Goal: Task Accomplishment & Management: Manage account settings

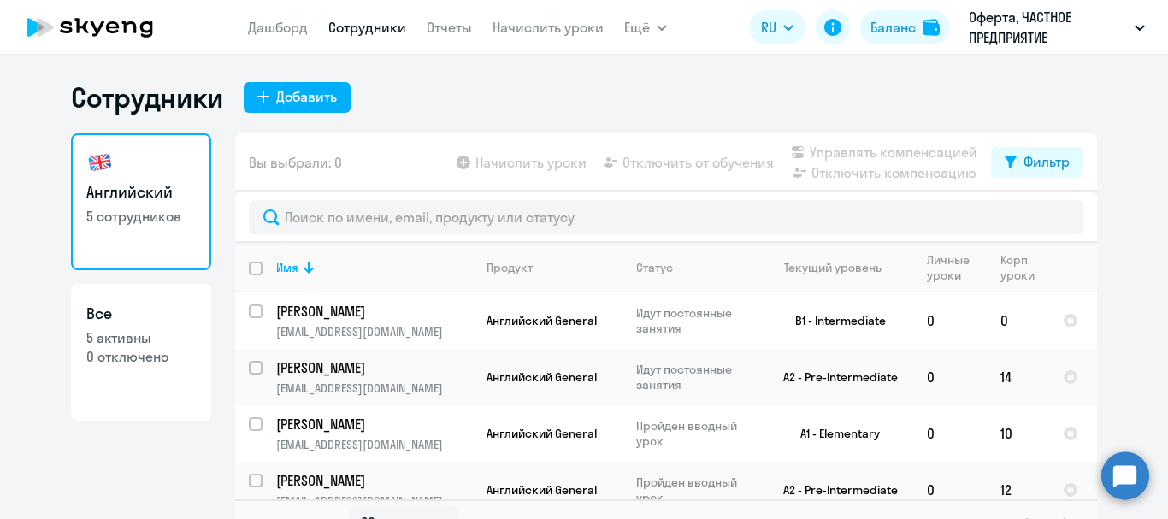
select select "30"
click at [251, 309] on input "select row 11870095" at bounding box center [266, 321] width 34 height 34
checkbox input "true"
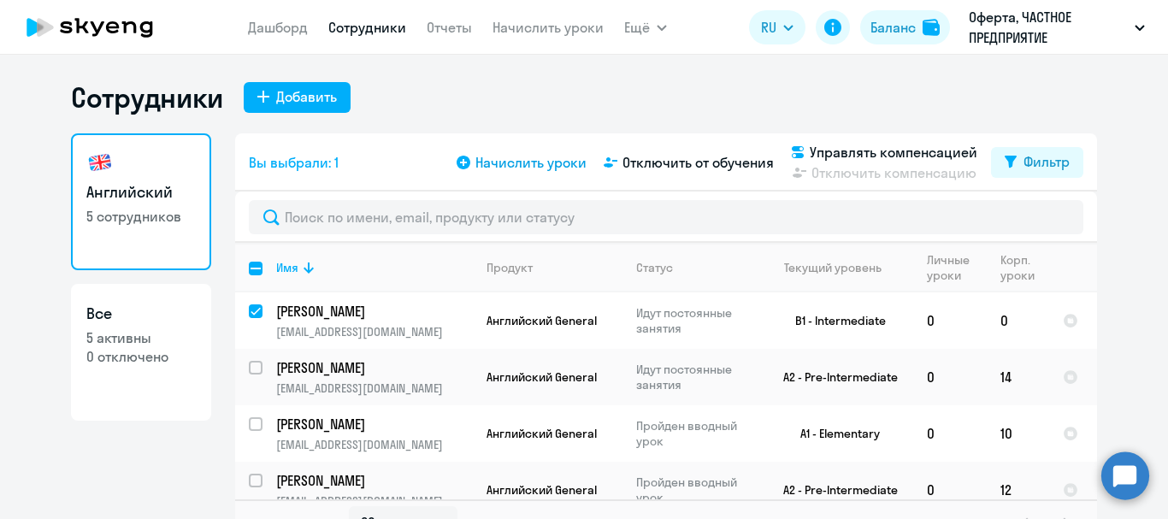
click at [514, 163] on span "Начислить уроки" at bounding box center [530, 162] width 111 height 21
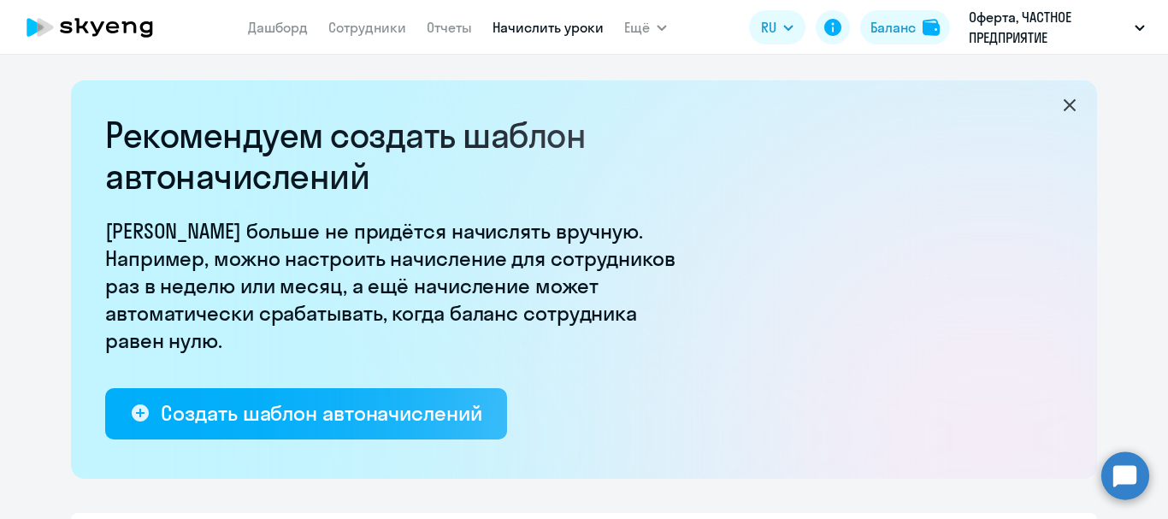
select select "10"
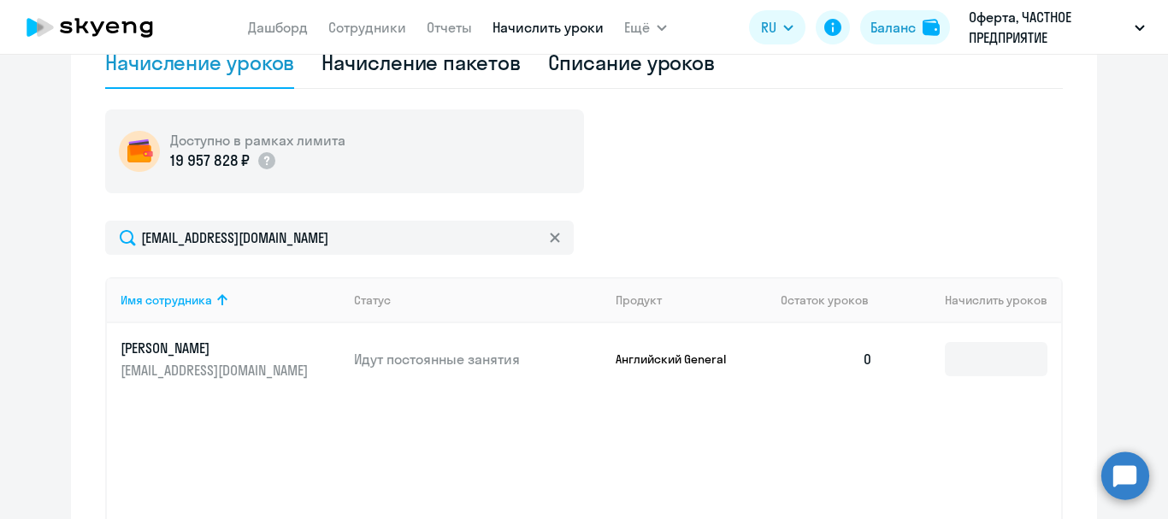
scroll to position [599, 0]
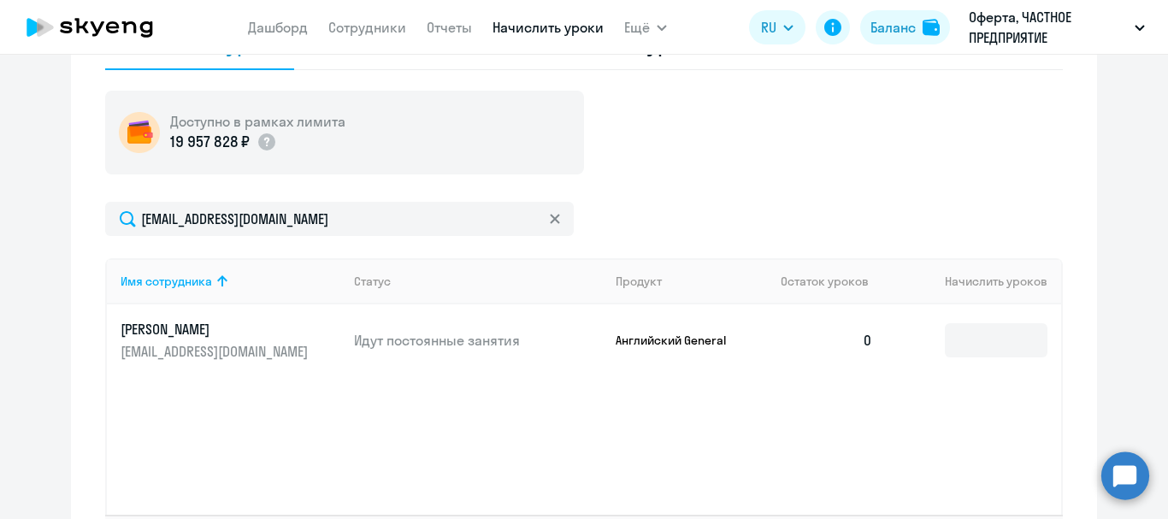
click at [868, 339] on td "0" at bounding box center [827, 340] width 120 height 72
click at [864, 343] on td "0" at bounding box center [827, 340] width 120 height 72
click at [966, 337] on input at bounding box center [996, 340] width 103 height 34
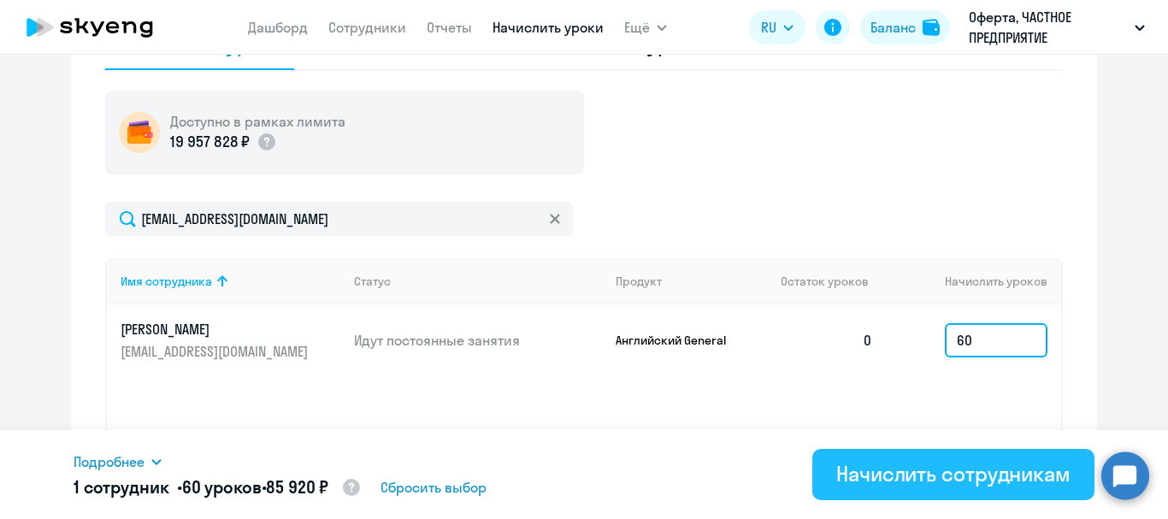
type input "60"
click at [942, 476] on div "Начислить сотрудникам" at bounding box center [953, 473] width 234 height 27
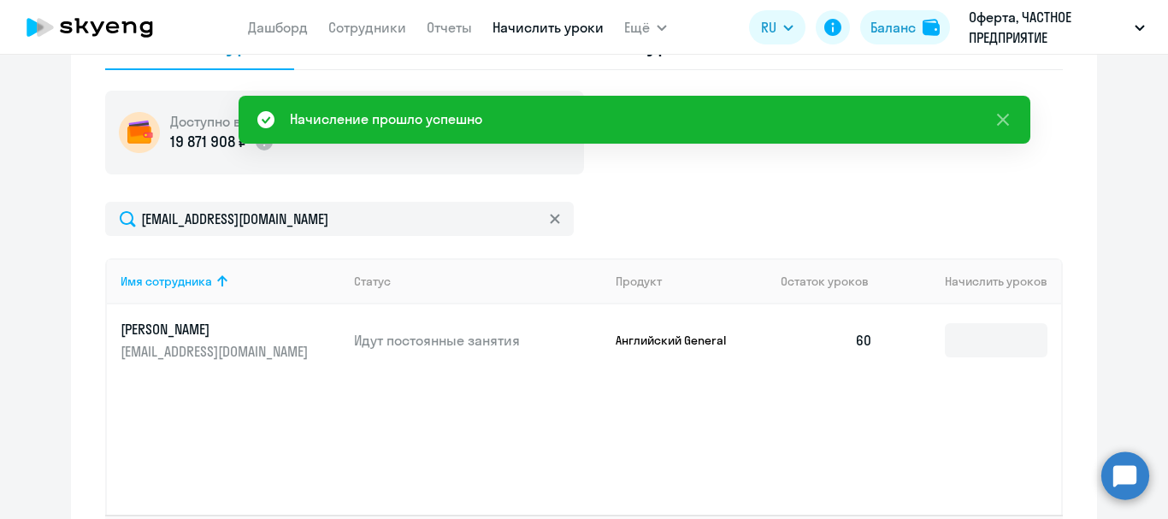
click at [464, 397] on div "Имя сотрудника Статус Продукт Остаток уроков [PERSON_NAME] уроков [PERSON_NAME]…" at bounding box center [584, 386] width 958 height 257
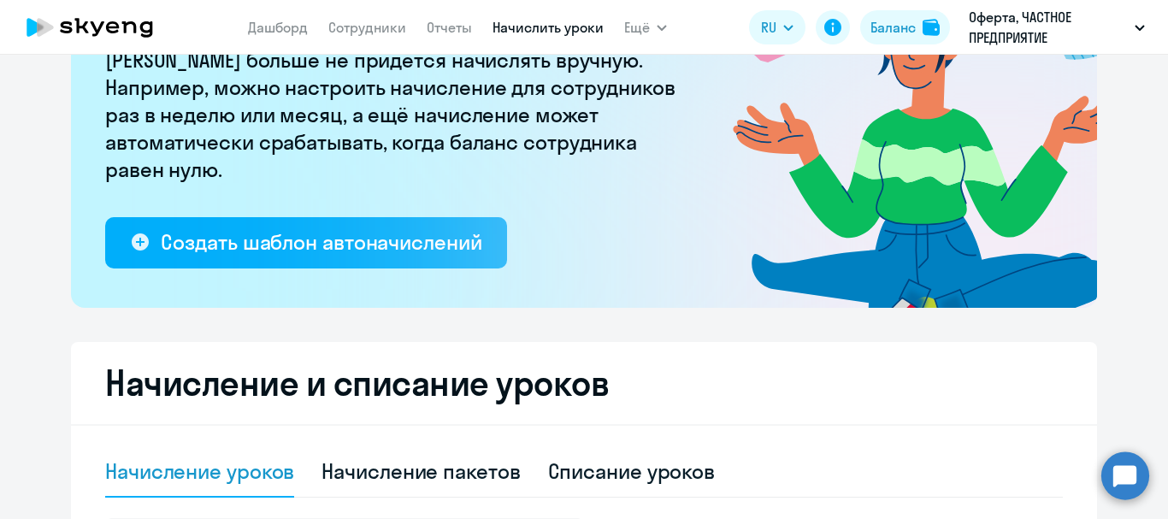
scroll to position [0, 0]
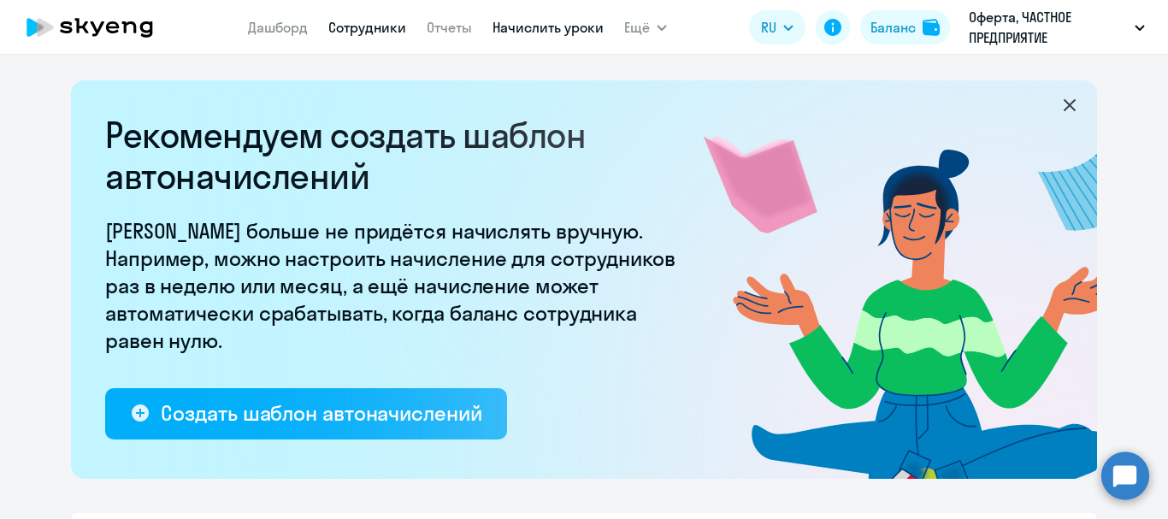
click at [369, 31] on link "Сотрудники" at bounding box center [367, 27] width 78 height 17
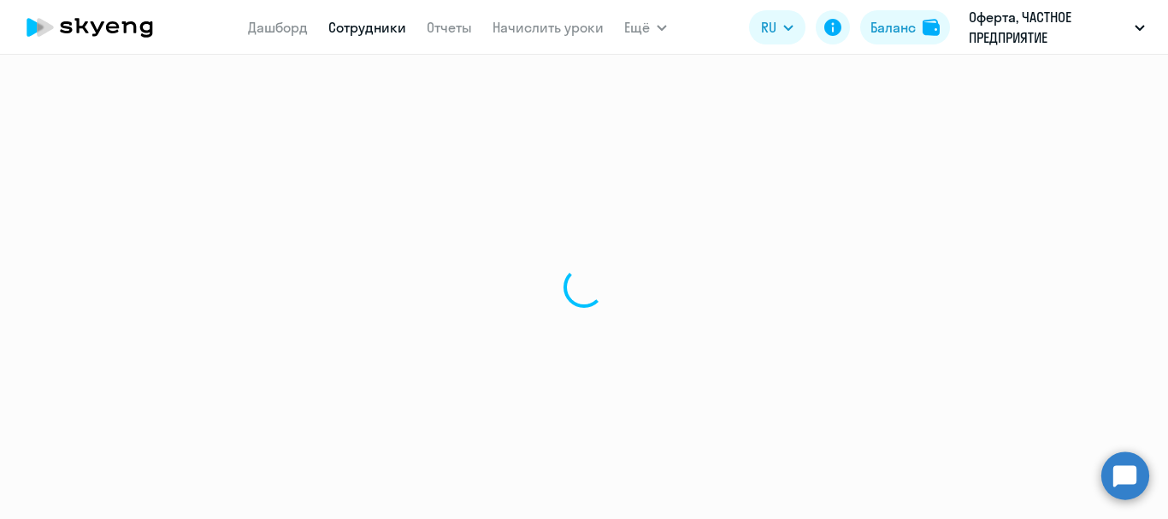
select select "30"
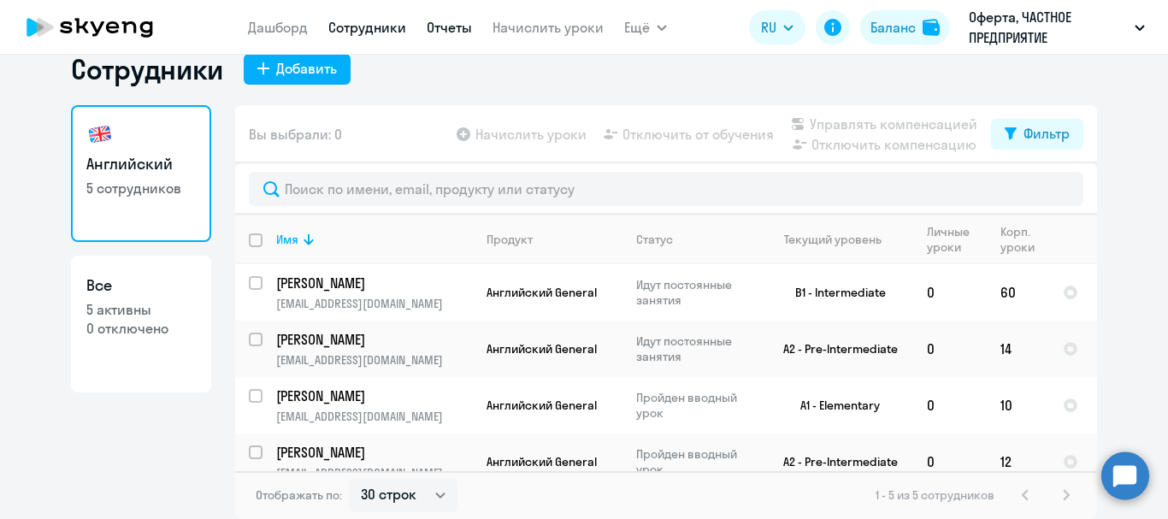
click at [451, 25] on link "Отчеты" at bounding box center [449, 27] width 45 height 17
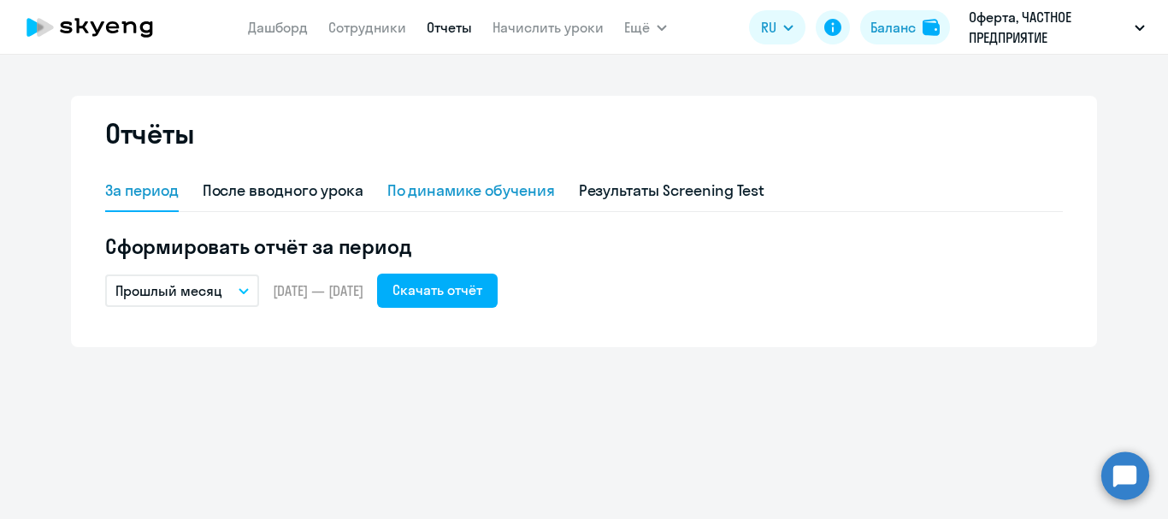
click at [470, 183] on div "По динамике обучения" at bounding box center [471, 191] width 168 height 22
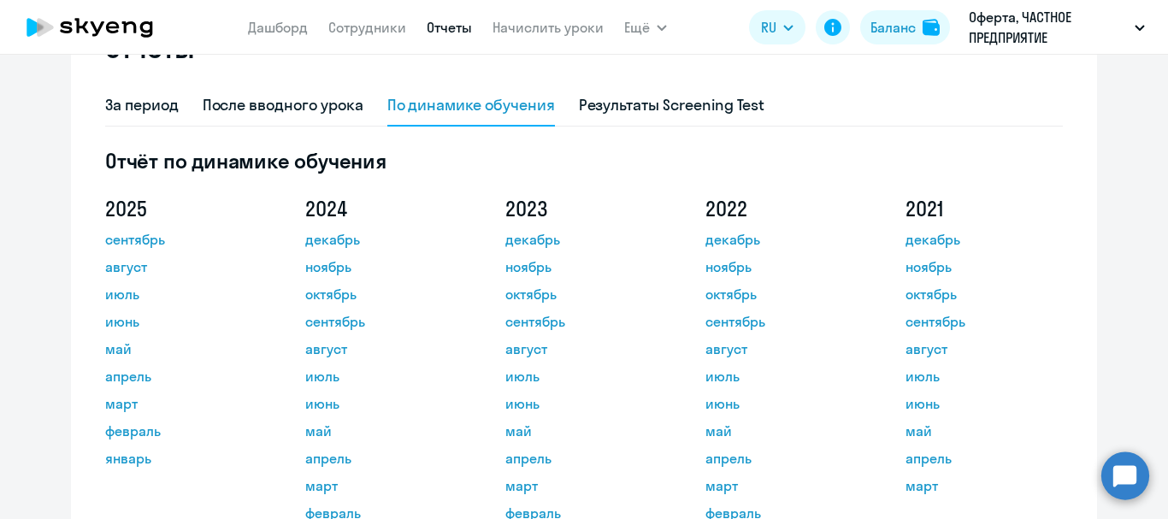
scroll to position [171, 0]
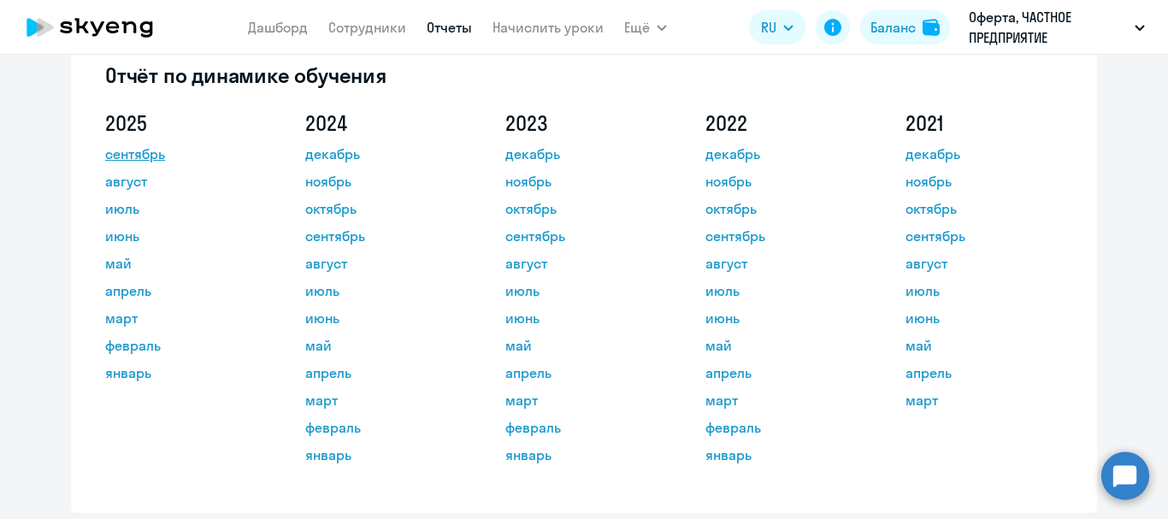
click at [130, 159] on link "сентябрь" at bounding box center [182, 154] width 154 height 21
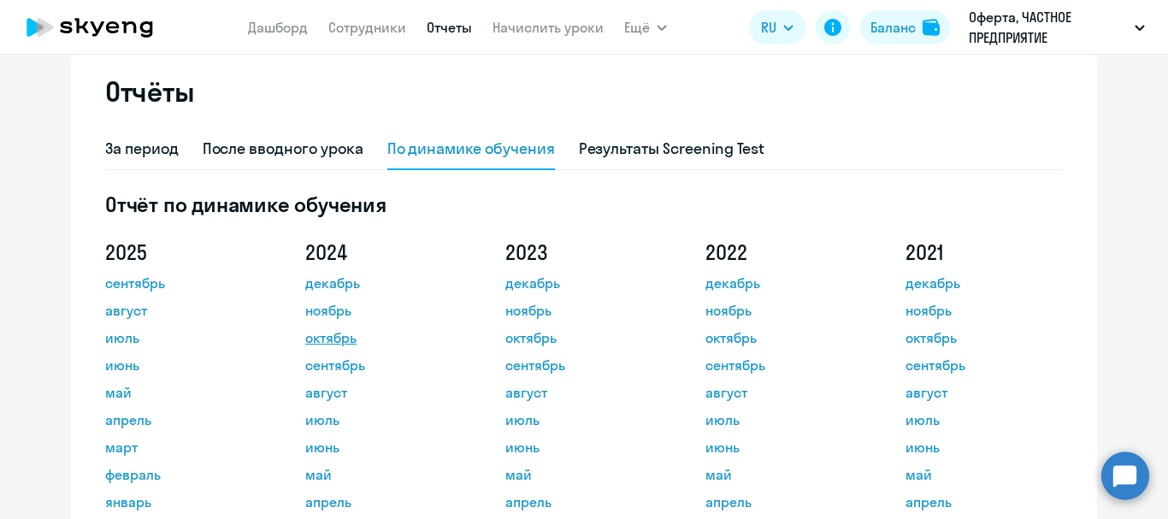
scroll to position [0, 0]
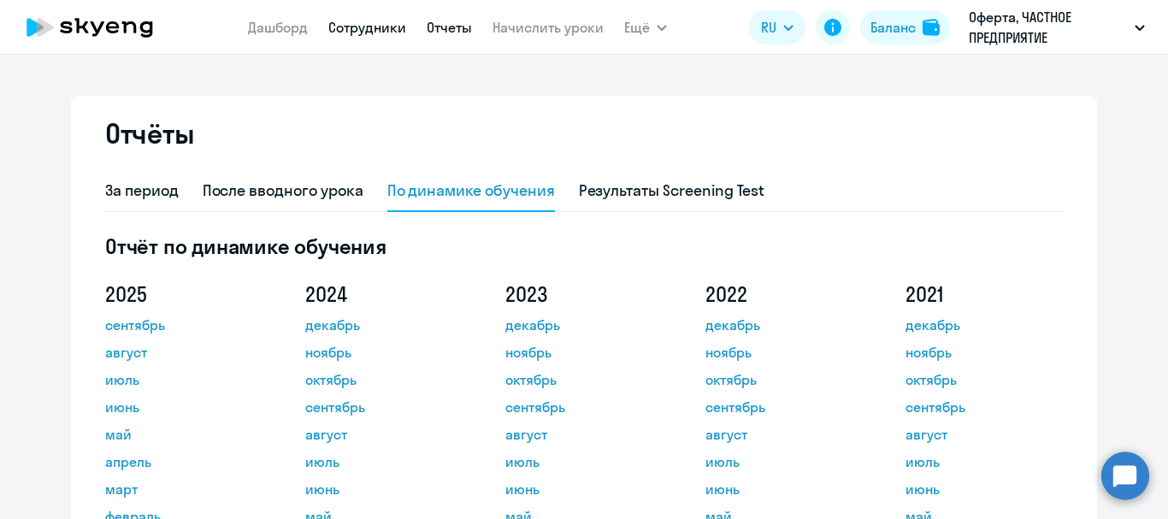
click at [350, 27] on link "Сотрудники" at bounding box center [367, 27] width 78 height 17
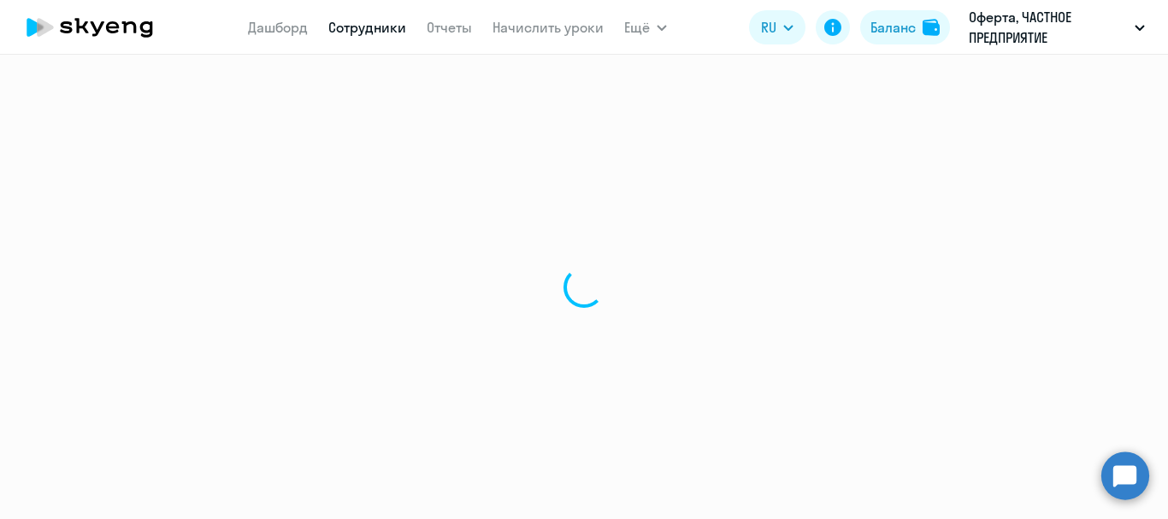
select select "30"
